Goal: Find specific page/section: Find specific page/section

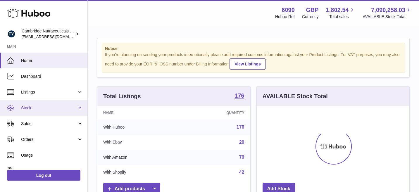
scroll to position [91, 153]
click at [56, 106] on span "Stock" at bounding box center [49, 108] width 56 height 6
click at [65, 106] on span "Stock" at bounding box center [49, 108] width 56 height 6
click at [73, 109] on span "Stock" at bounding box center [49, 108] width 56 height 6
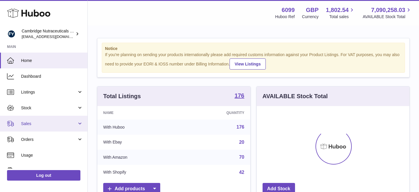
click at [72, 119] on link "Sales" at bounding box center [43, 124] width 87 height 16
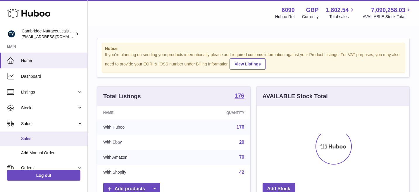
click at [62, 135] on link "Sales" at bounding box center [43, 139] width 87 height 14
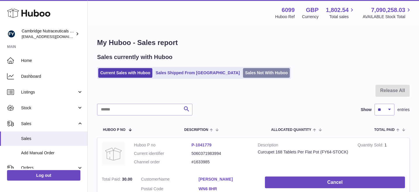
click at [243, 73] on link "Sales Not With Huboo" at bounding box center [266, 73] width 47 height 10
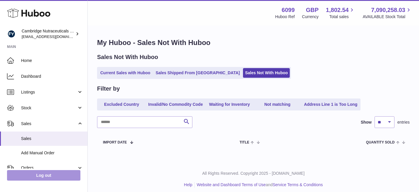
click at [40, 175] on link "Log out" at bounding box center [43, 175] width 73 height 11
